Goal: Information Seeking & Learning: Learn about a topic

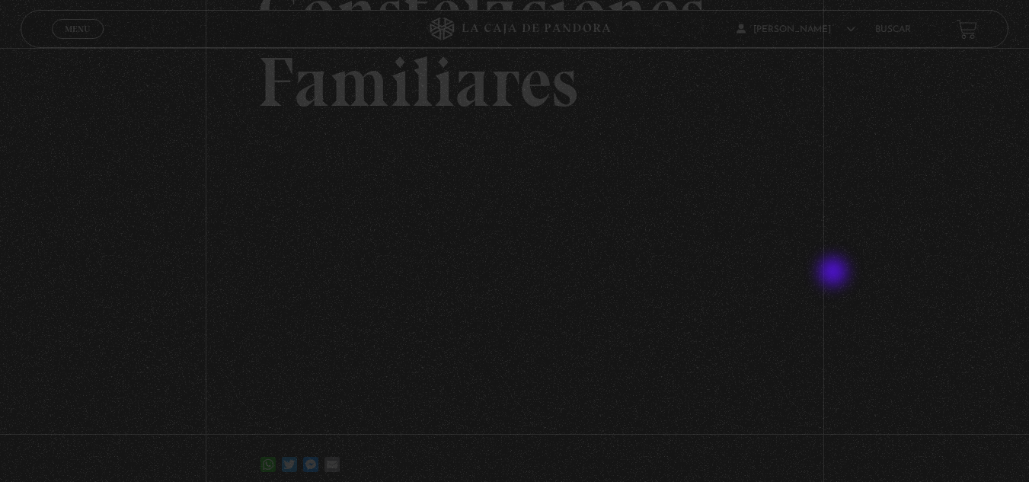
scroll to position [152, 0]
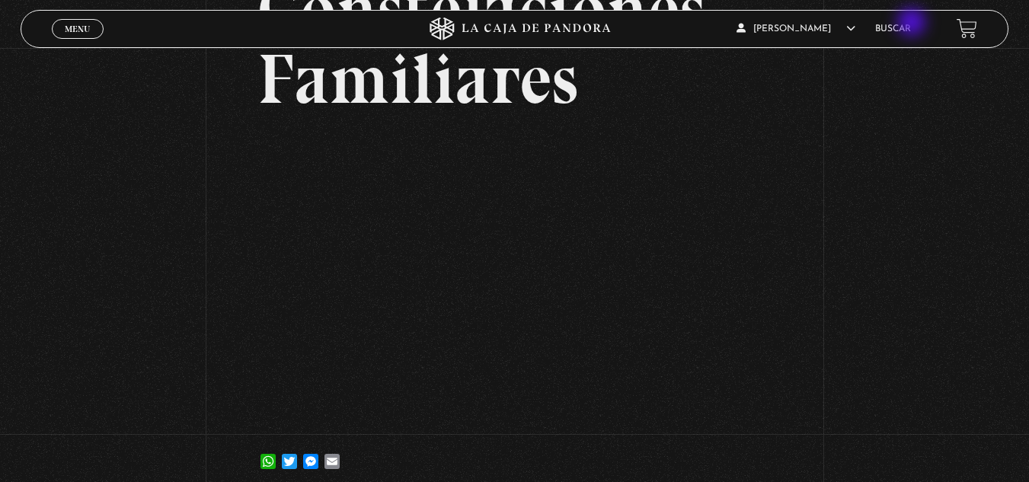
click at [911, 24] on li "Buscar" at bounding box center [893, 29] width 36 height 24
click at [910, 28] on link "Buscar" at bounding box center [893, 28] width 36 height 9
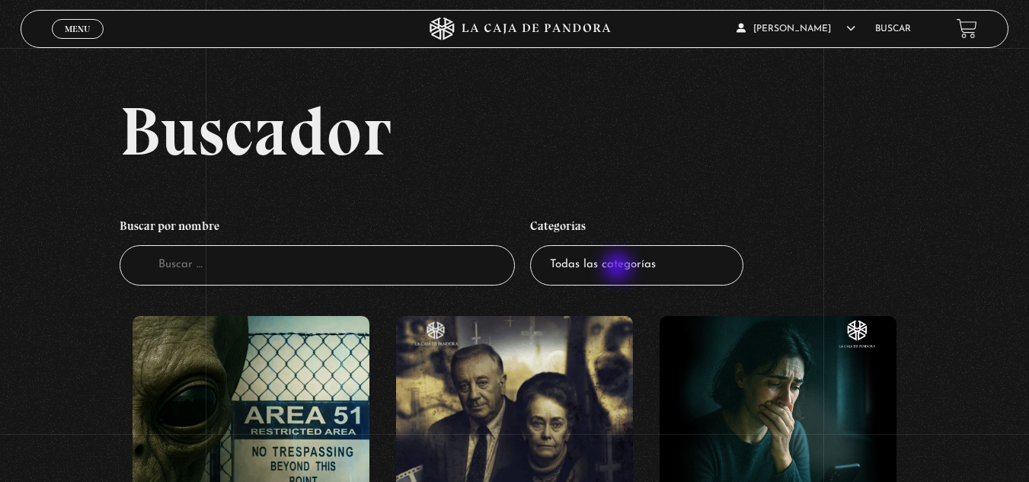
click at [619, 268] on select "Todas las categorías 11:11 Humanitario (1) Amo los [DATE] (2) Análisis de serie…" at bounding box center [636, 265] width 213 height 40
select select "mundo-espiritual"
click at [536, 245] on select "Todas las categorías 11:11 Humanitario (1) Amo los [DATE] (2) Análisis de serie…" at bounding box center [636, 265] width 213 height 40
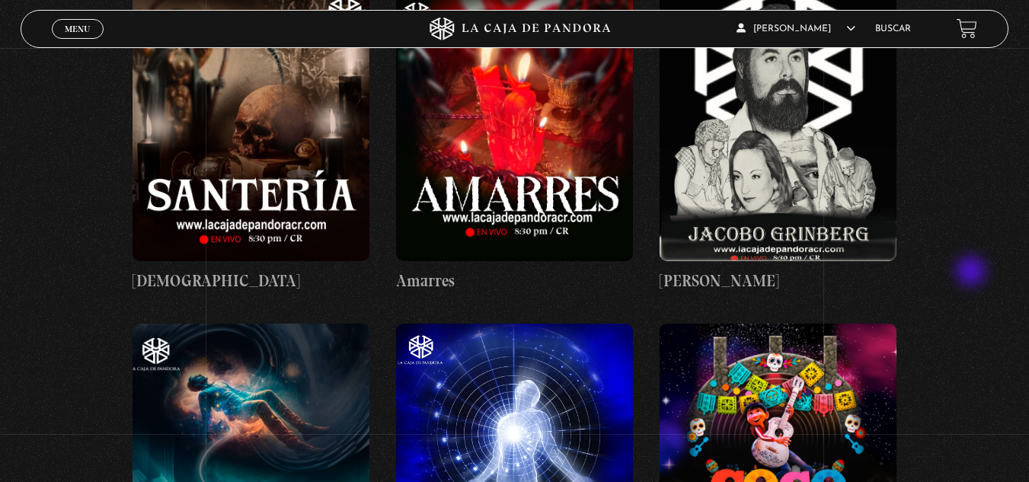
scroll to position [991, 0]
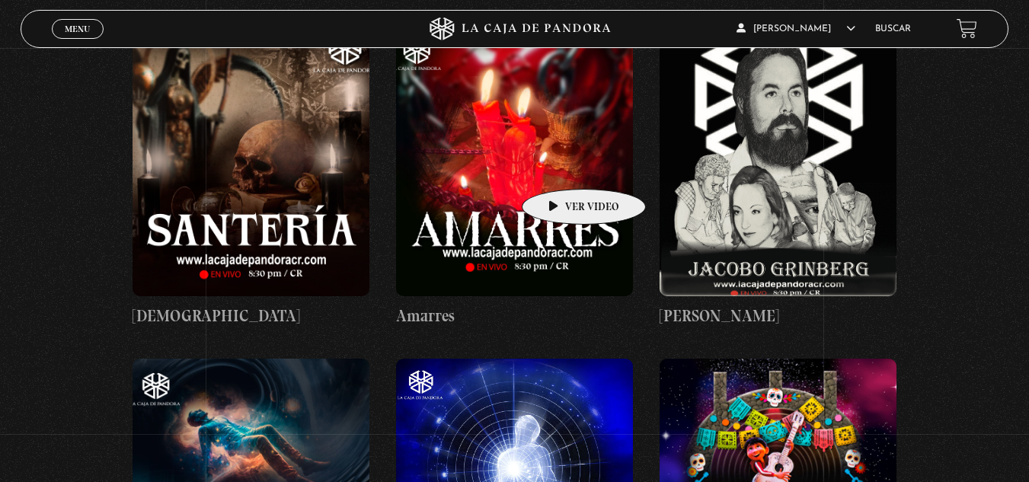
click at [560, 166] on figure at bounding box center [514, 159] width 237 height 274
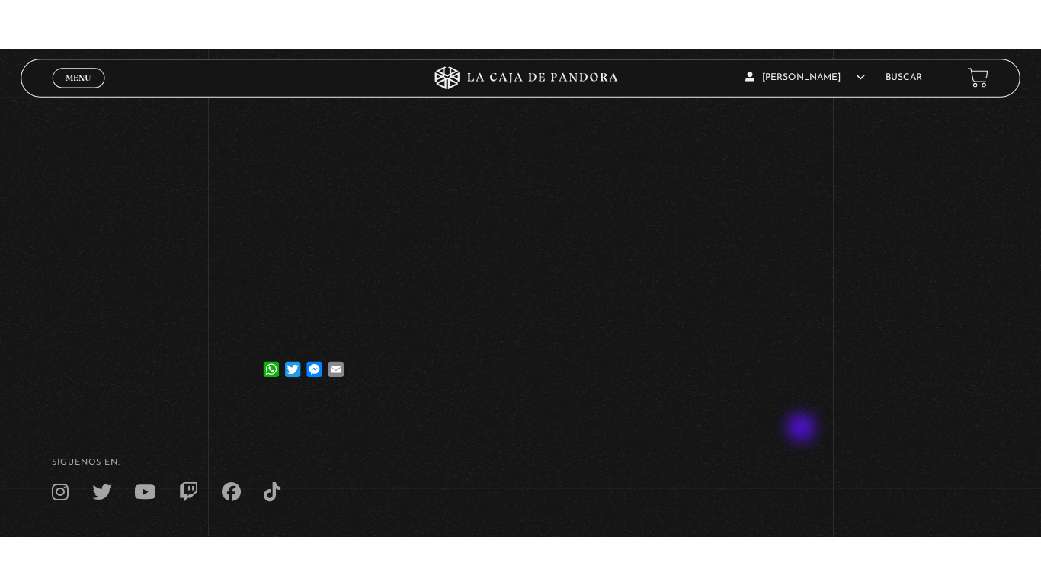
scroll to position [229, 0]
